Goal: Obtain resource: Obtain resource

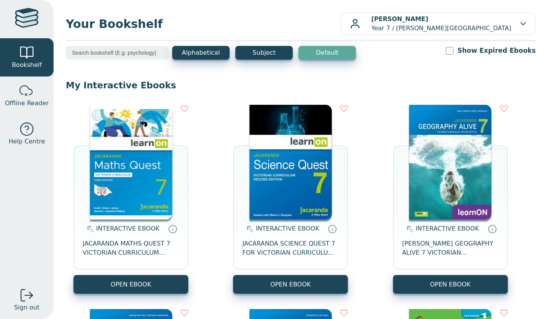
click at [149, 283] on button "OPEN EBOOK" at bounding box center [131, 284] width 115 height 19
click at [157, 283] on button "OPEN EBOOK" at bounding box center [131, 284] width 115 height 19
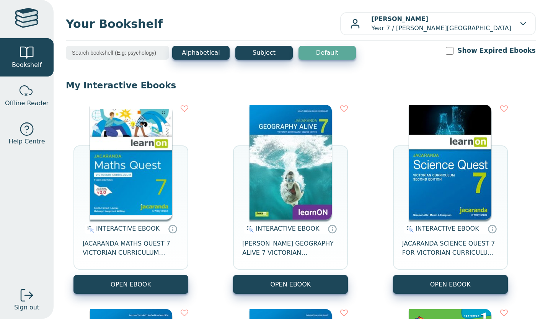
click at [137, 286] on button "OPEN EBOOK" at bounding box center [131, 284] width 115 height 19
